Goal: Transaction & Acquisition: Purchase product/service

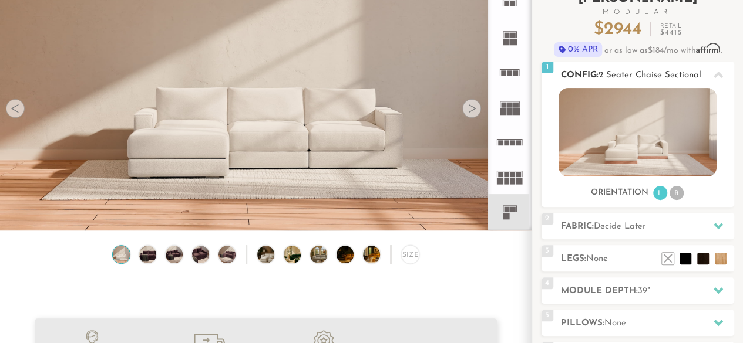
scroll to position [97, 0]
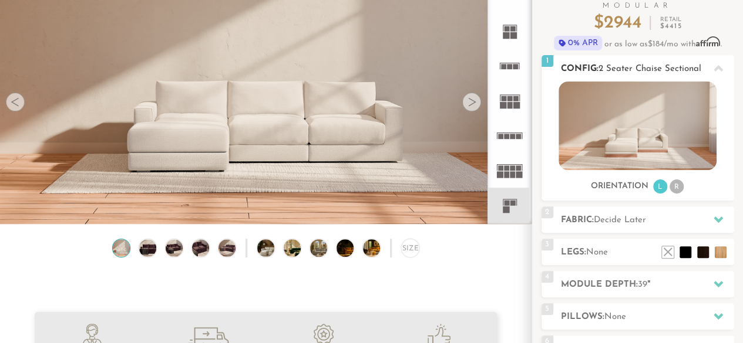
click at [674, 186] on li "R" at bounding box center [676, 187] width 14 height 14
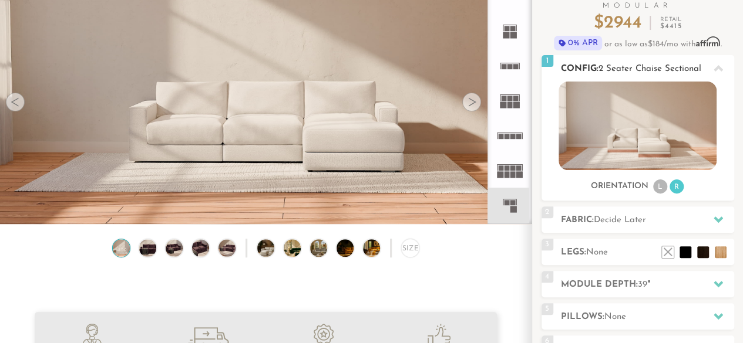
click at [661, 187] on li "L" at bounding box center [660, 187] width 14 height 14
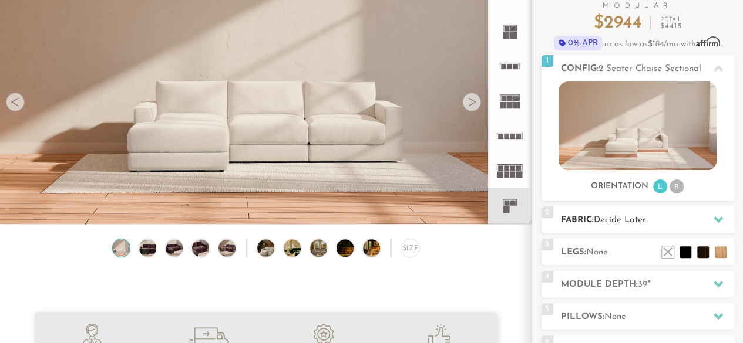
click at [663, 214] on h2 "Fabric: Decide Later" at bounding box center [647, 221] width 173 height 14
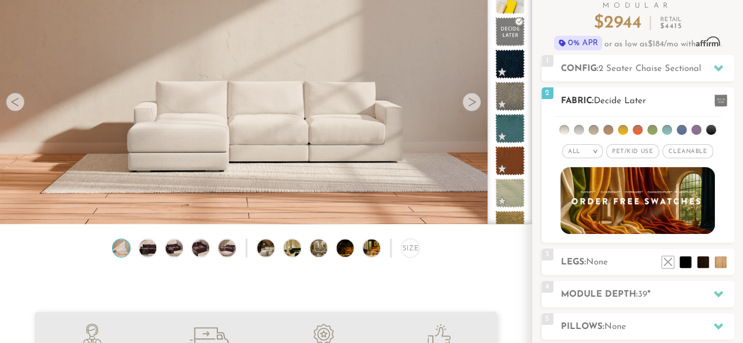
click at [679, 131] on li at bounding box center [681, 130] width 10 height 10
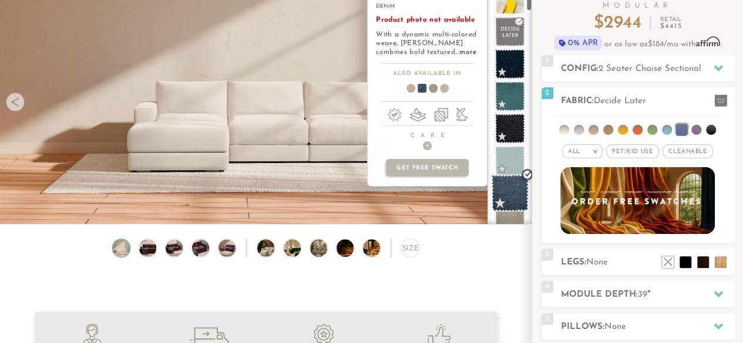
click at [507, 197] on span at bounding box center [509, 193] width 37 height 37
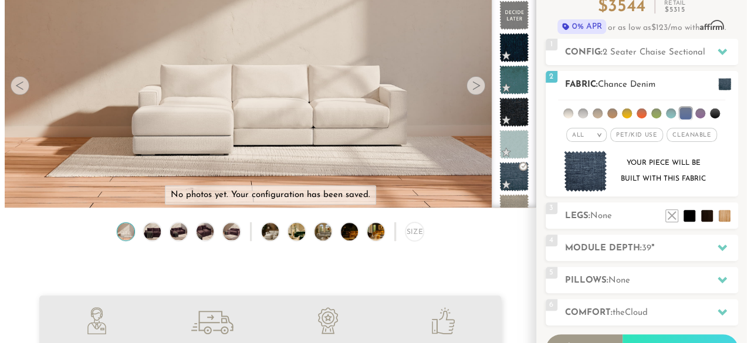
scroll to position [112, 0]
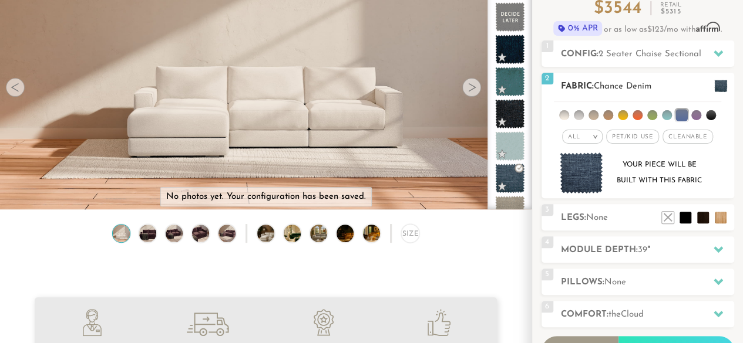
click at [724, 84] on span at bounding box center [720, 86] width 13 height 12
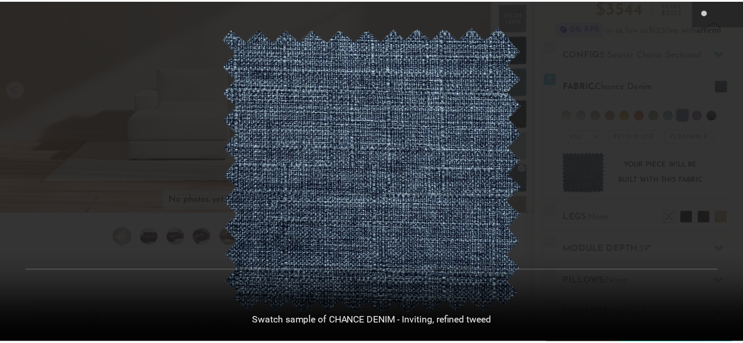
scroll to position [12585, 742]
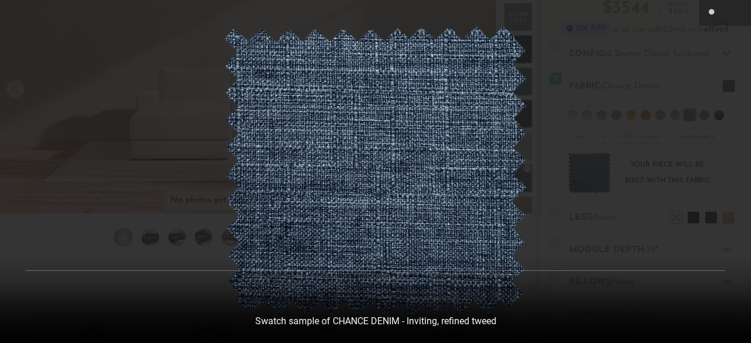
click at [680, 213] on div at bounding box center [375, 171] width 751 height 343
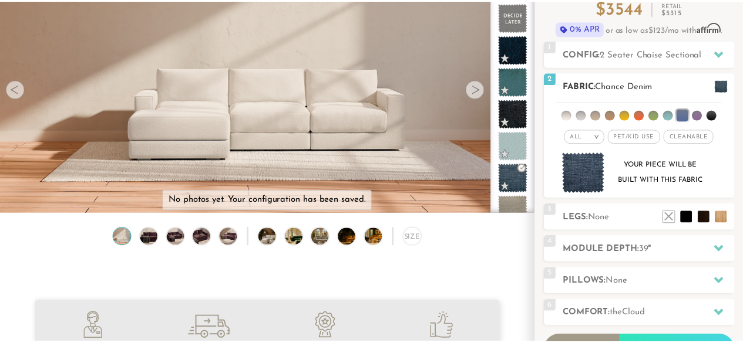
scroll to position [9, 9]
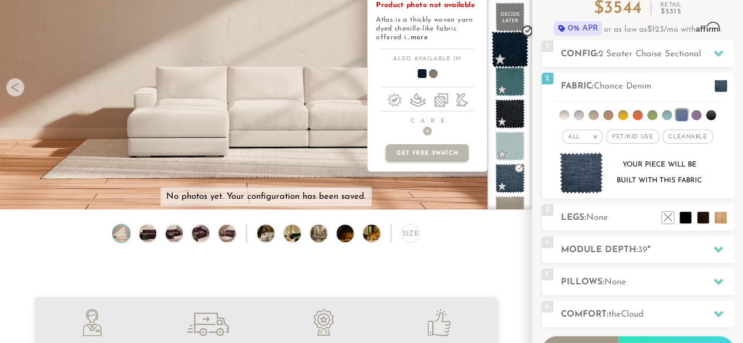
click at [514, 53] on span at bounding box center [509, 49] width 37 height 37
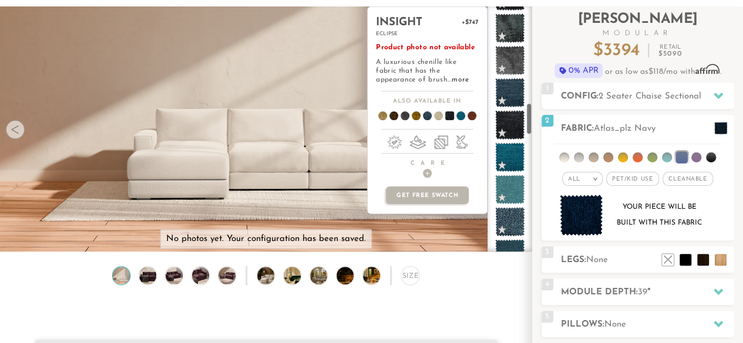
scroll to position [741, 0]
click at [508, 136] on span at bounding box center [509, 124] width 29 height 29
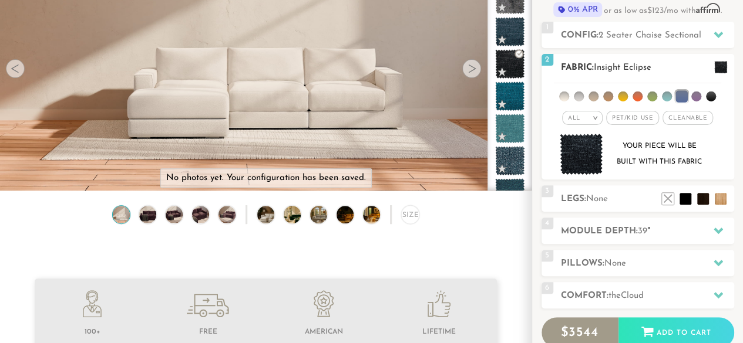
scroll to position [129, 0]
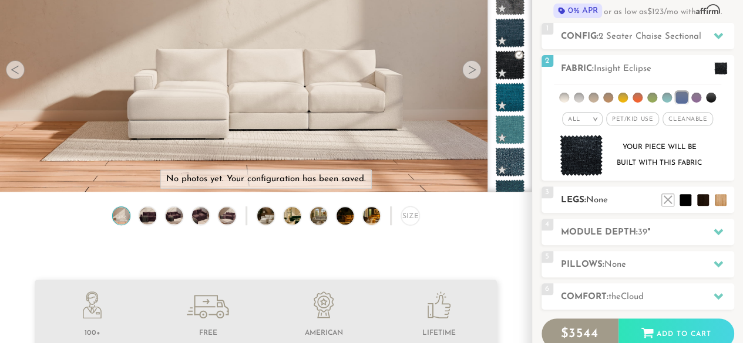
click at [639, 202] on h2 "Legs: None" at bounding box center [647, 201] width 173 height 14
click at [686, 203] on li at bounding box center [667, 182] width 47 height 47
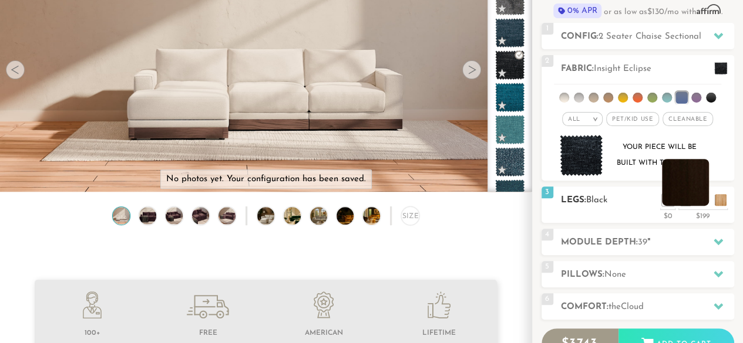
click at [693, 177] on li at bounding box center [685, 182] width 47 height 47
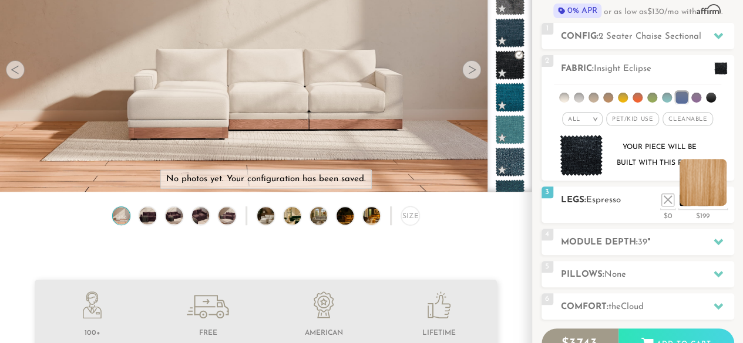
click at [723, 195] on li at bounding box center [702, 182] width 47 height 47
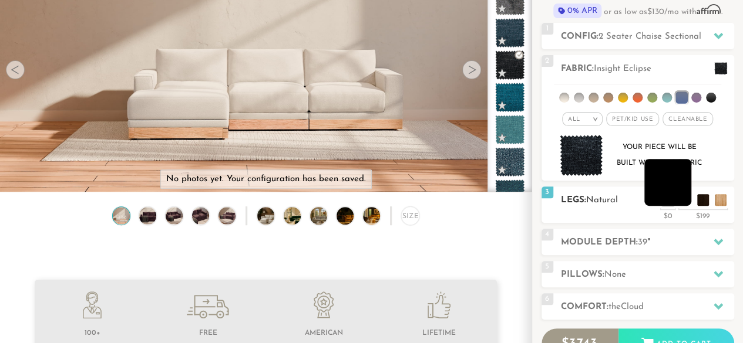
click at [682, 194] on li at bounding box center [667, 182] width 47 height 47
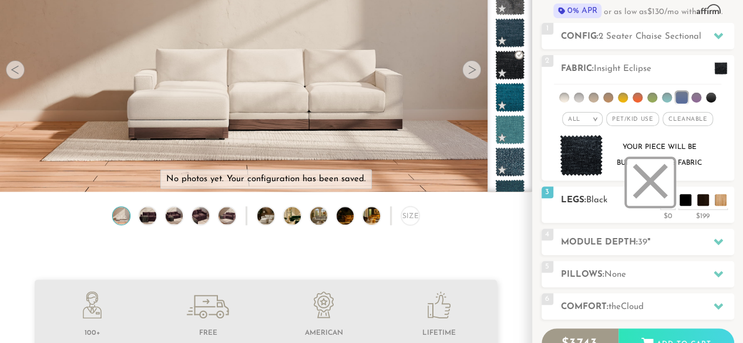
click at [663, 198] on li at bounding box center [649, 182] width 47 height 47
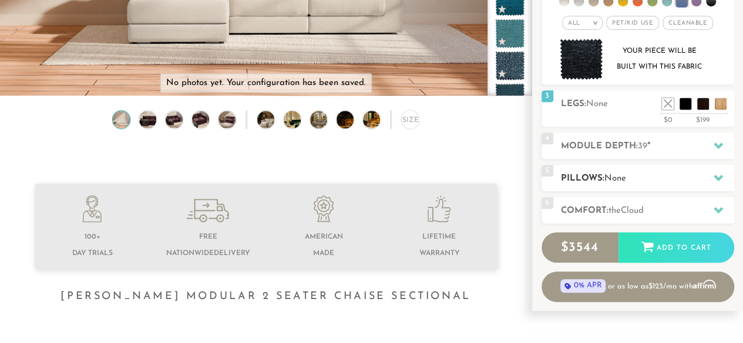
scroll to position [240, 0]
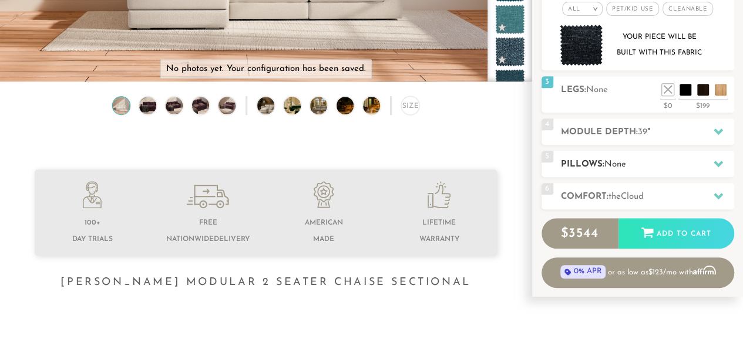
click at [638, 167] on h2 "Pillows: None" at bounding box center [647, 165] width 173 height 14
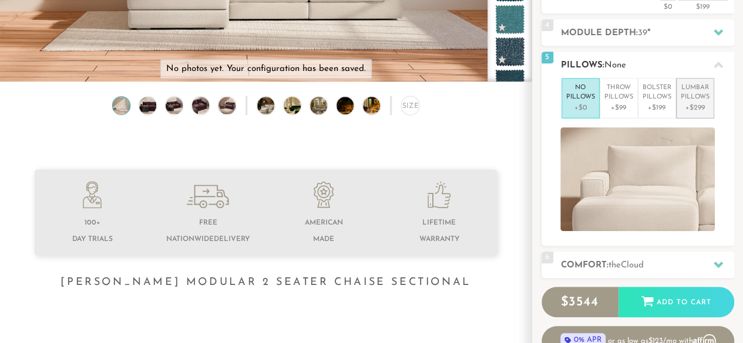
click at [686, 95] on p "Lumbar Pillows" at bounding box center [694, 92] width 29 height 19
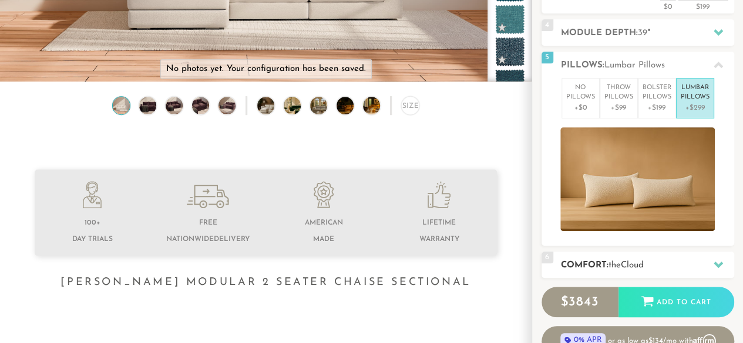
click at [668, 268] on h2 "Comfort: the Cloud" at bounding box center [647, 266] width 173 height 14
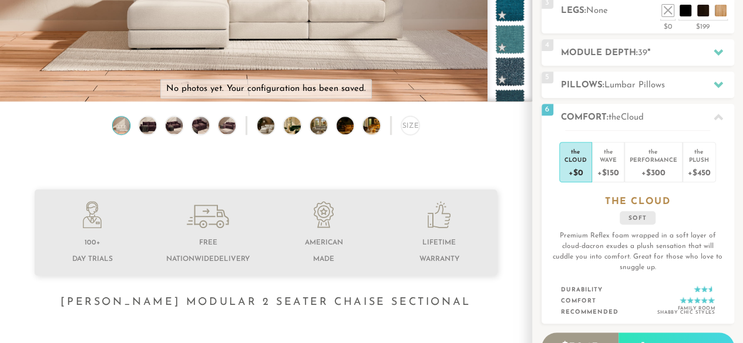
scroll to position [217, 0]
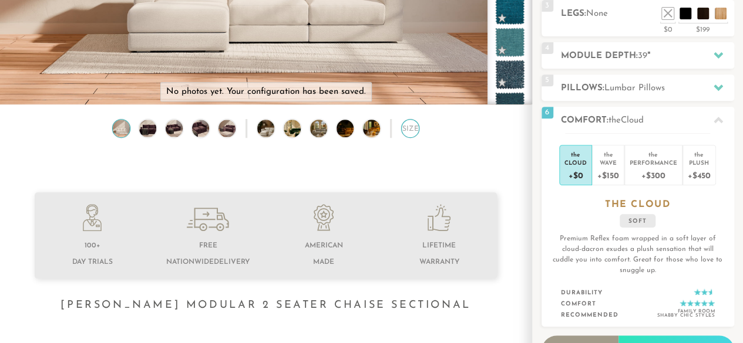
click at [403, 133] on div "Size" at bounding box center [410, 128] width 18 height 18
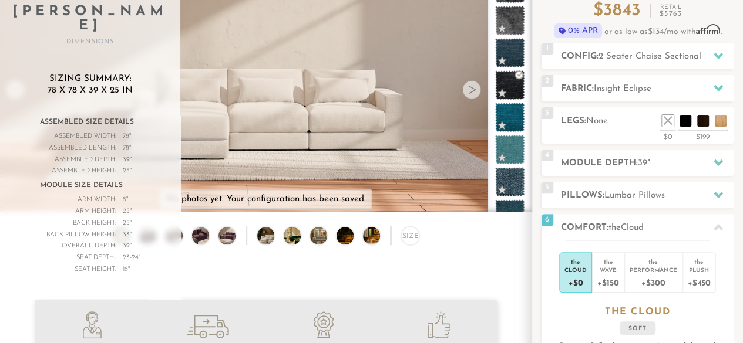
scroll to position [142, 0]
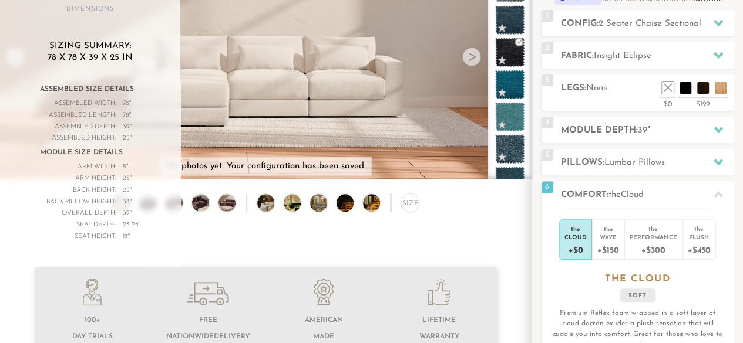
click at [268, 207] on img at bounding box center [272, 202] width 31 height 17
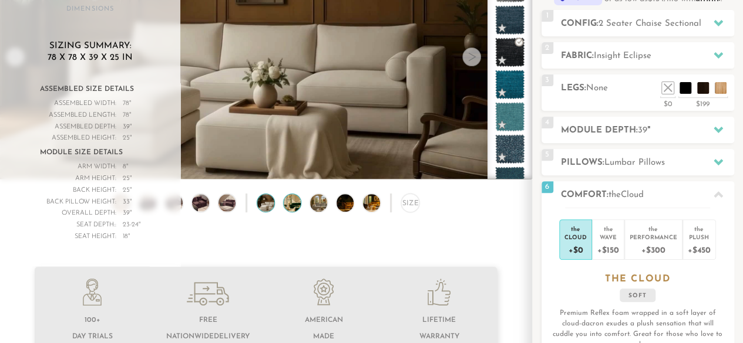
click at [286, 207] on img at bounding box center [299, 202] width 31 height 17
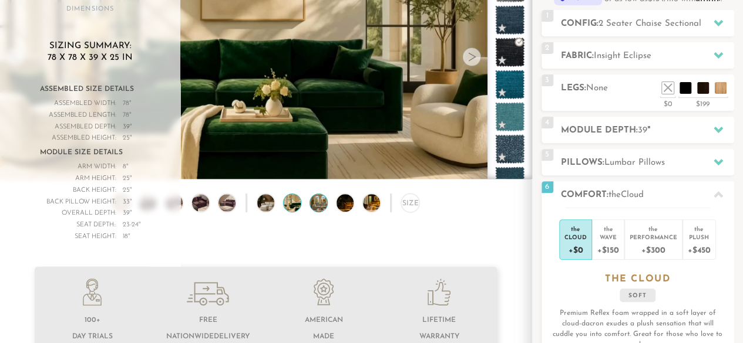
click at [313, 205] on img at bounding box center [325, 202] width 31 height 17
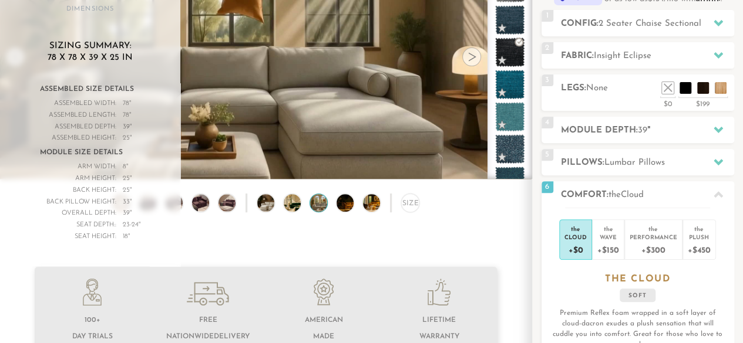
click at [328, 205] on div "Size" at bounding box center [265, 206] width 531 height 24
click at [319, 206] on img at bounding box center [325, 202] width 31 height 17
click at [339, 206] on img at bounding box center [351, 202] width 31 height 17
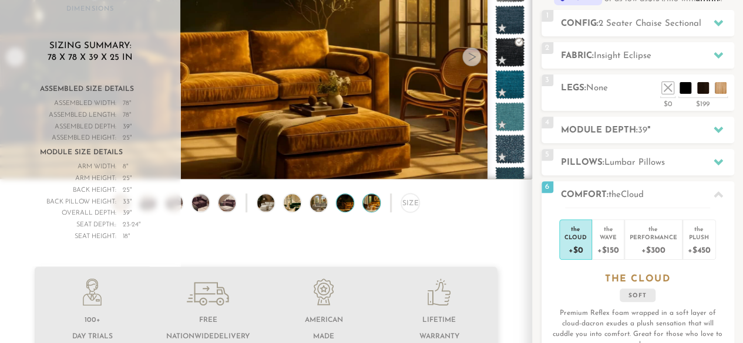
click at [367, 206] on img at bounding box center [378, 202] width 31 height 17
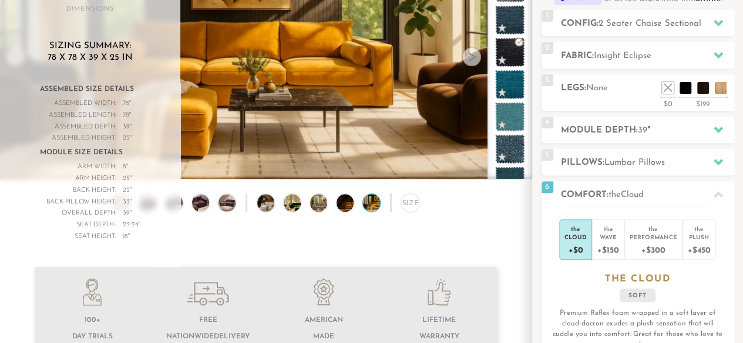
click at [485, 218] on div "Size" at bounding box center [265, 206] width 531 height 24
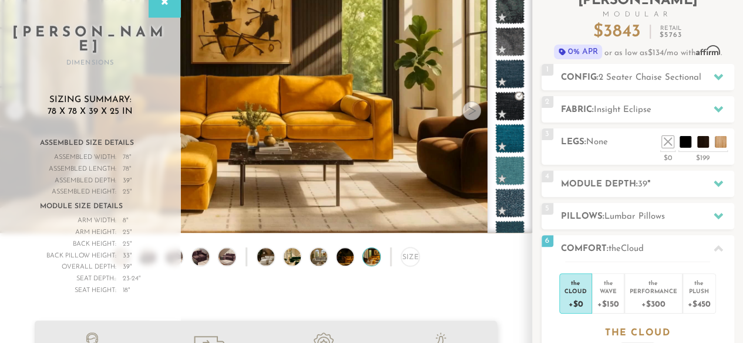
scroll to position [87, 0]
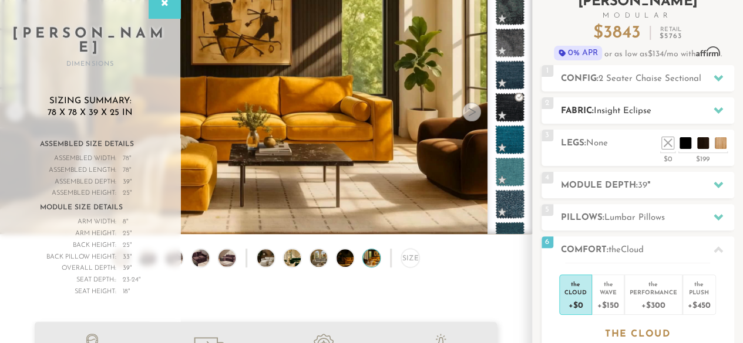
click at [642, 104] on h2 "Fabric: Insight Eclipse" at bounding box center [647, 111] width 173 height 14
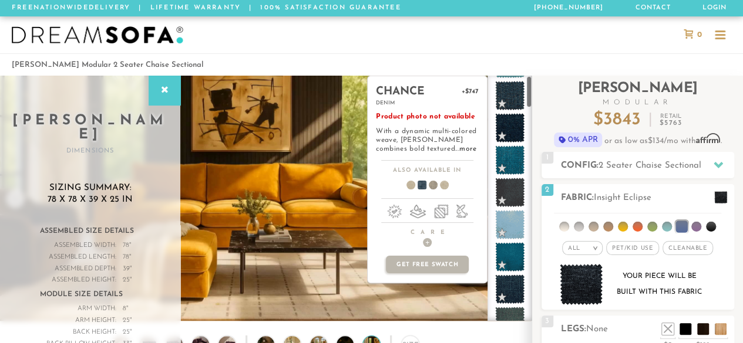
scroll to position [0, 0]
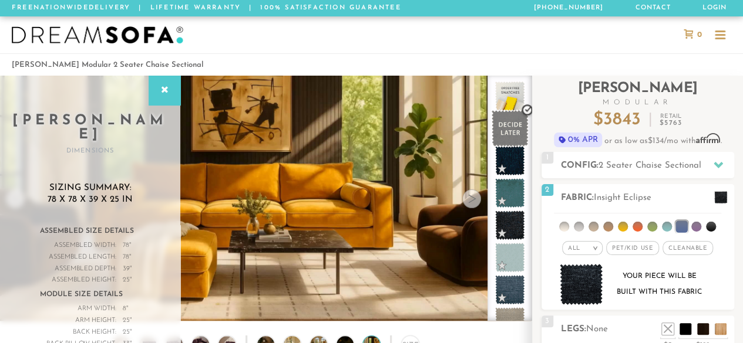
click at [515, 135] on span at bounding box center [509, 128] width 37 height 37
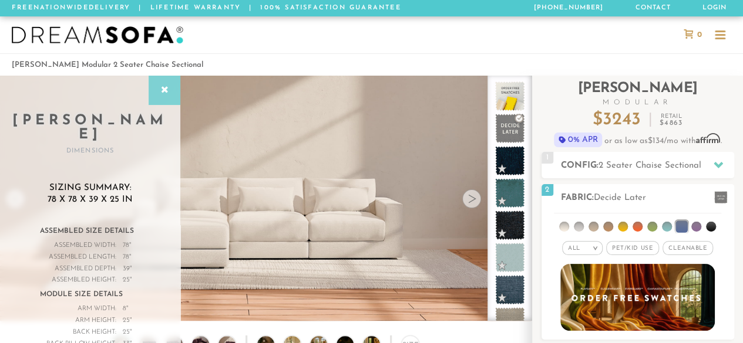
click at [162, 97] on div at bounding box center [165, 90] width 32 height 29
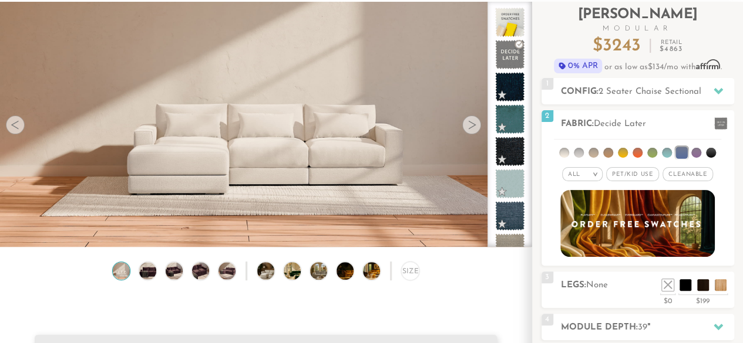
scroll to position [74, 0]
click at [616, 90] on span "2 Seater Chaise Sectional" at bounding box center [649, 91] width 103 height 9
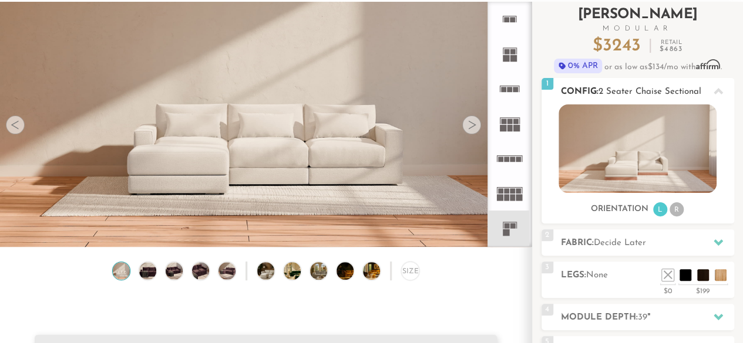
click at [717, 92] on icon at bounding box center [717, 91] width 9 height 9
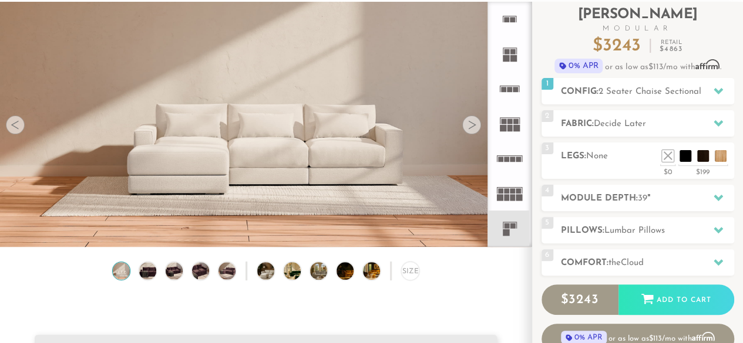
click at [503, 80] on icon at bounding box center [509, 89] width 35 height 35
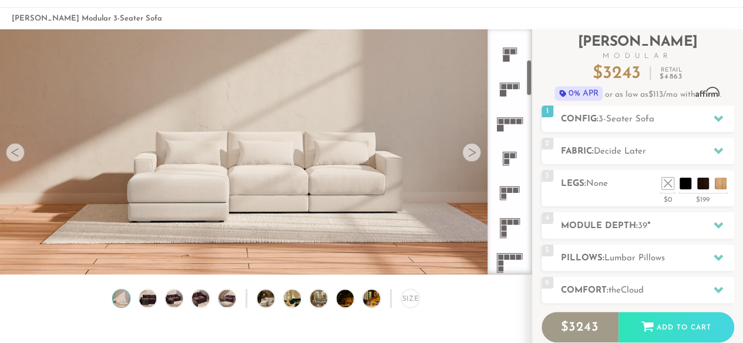
scroll to position [203, 0]
click at [512, 86] on rect at bounding box center [509, 85] width 5 height 5
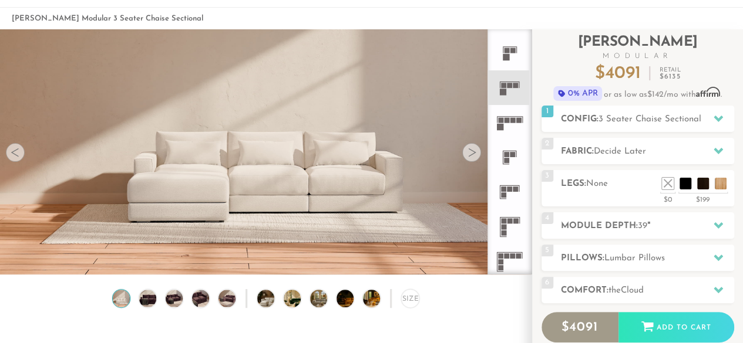
click at [512, 52] on rect at bounding box center [512, 50] width 5 height 5
click at [507, 55] on rect at bounding box center [506, 57] width 6 height 6
click at [506, 116] on icon at bounding box center [509, 122] width 35 height 35
click at [506, 57] on rect at bounding box center [506, 57] width 6 height 6
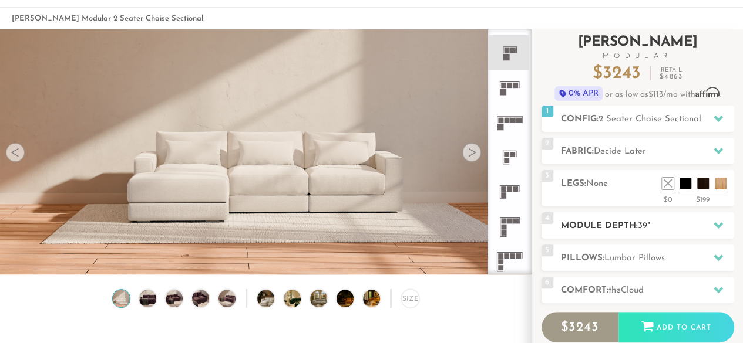
click at [586, 225] on h2 "Module Depth: 39 "" at bounding box center [647, 227] width 173 height 14
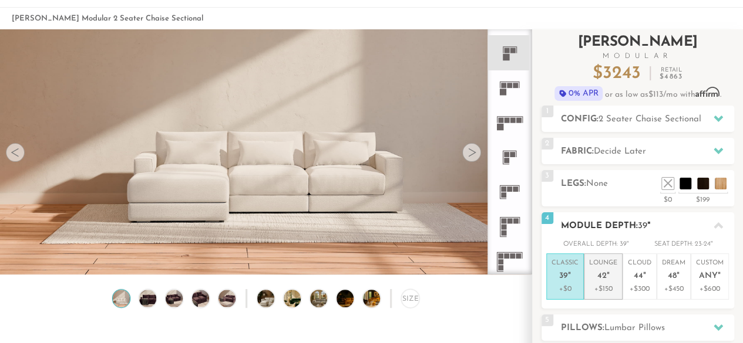
click at [599, 272] on span "42" at bounding box center [601, 277] width 9 height 10
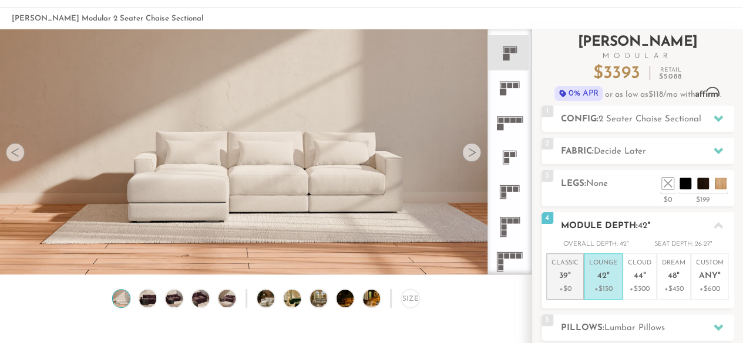
click at [572, 278] on p "Classic 39 "" at bounding box center [564, 271] width 27 height 25
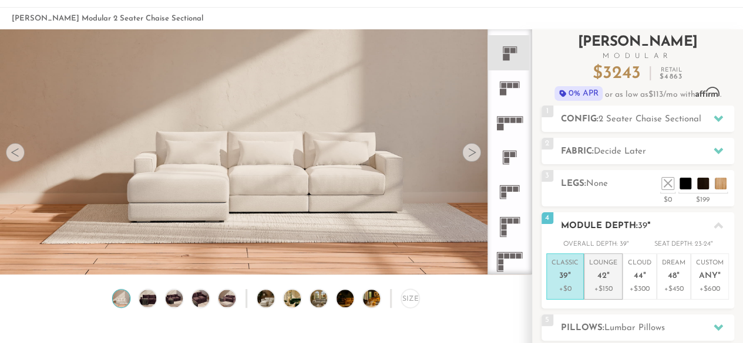
click at [595, 278] on p "Lounge 42 "" at bounding box center [603, 271] width 28 height 25
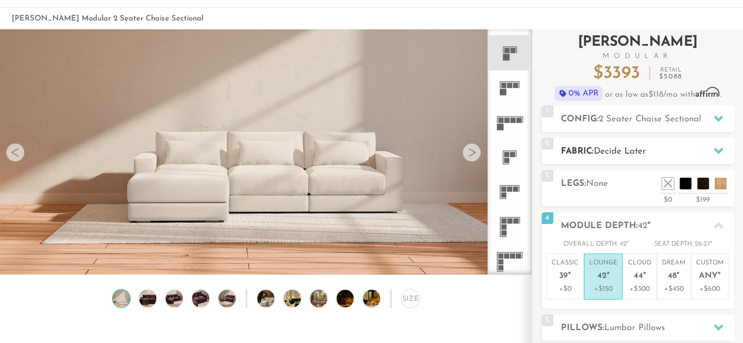
click at [638, 152] on span "Decide Later" at bounding box center [620, 151] width 52 height 9
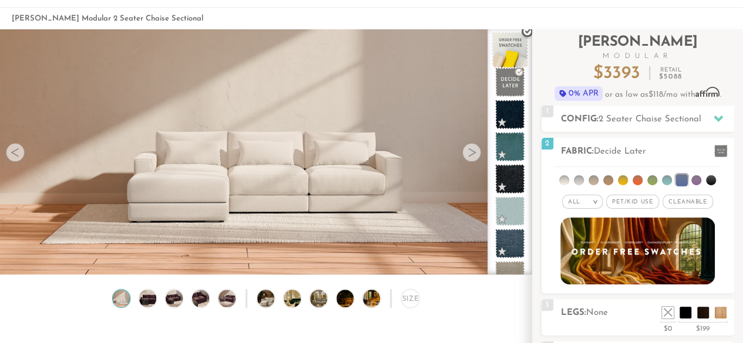
click at [506, 45] on span at bounding box center [509, 50] width 37 height 37
